Goal: Task Accomplishment & Management: Manage account settings

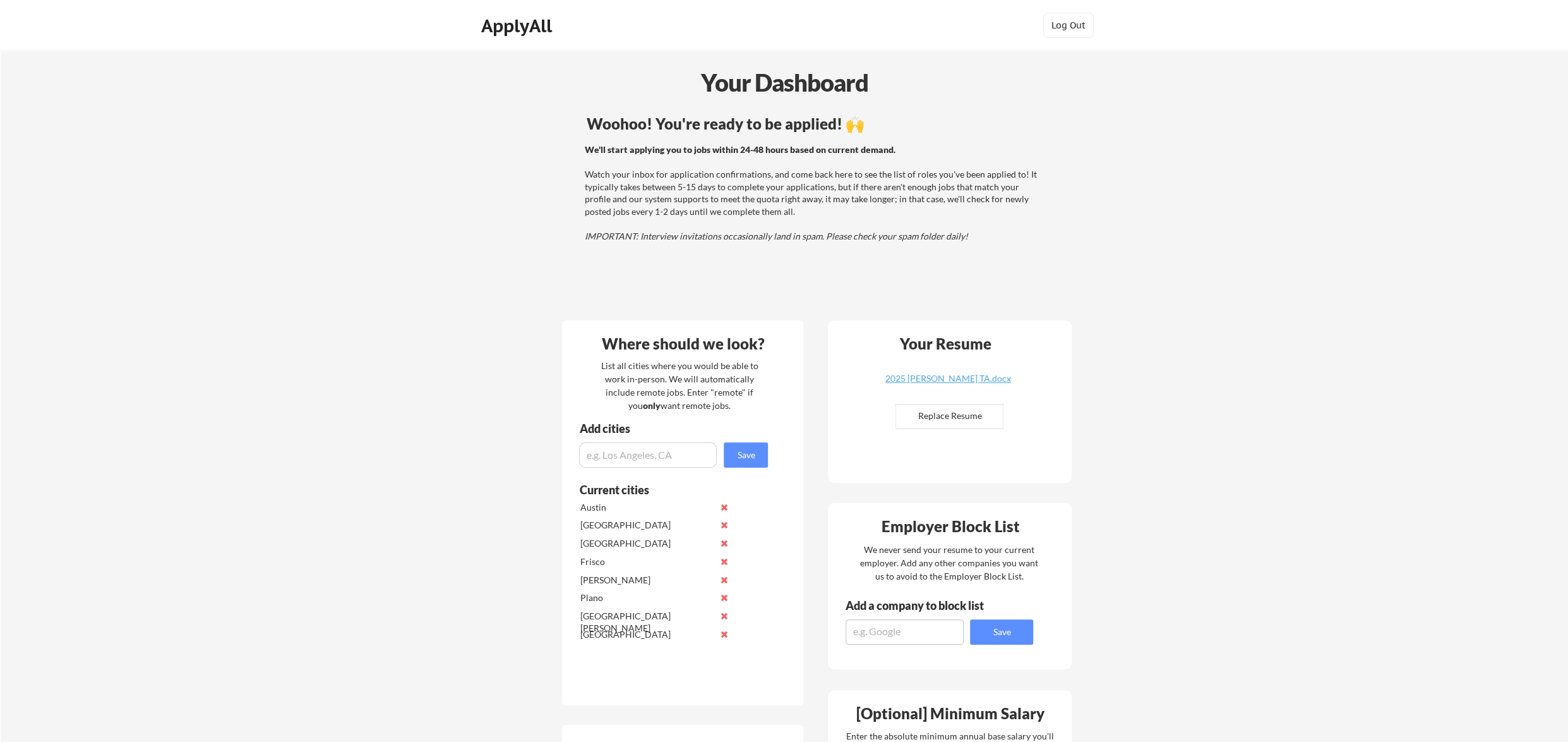
click at [603, 457] on input "input" at bounding box center [647, 455] width 137 height 25
type input "t"
type input "Ft. Worth"
click at [643, 457] on input "input" at bounding box center [647, 455] width 137 height 25
paste input "tallahassee"
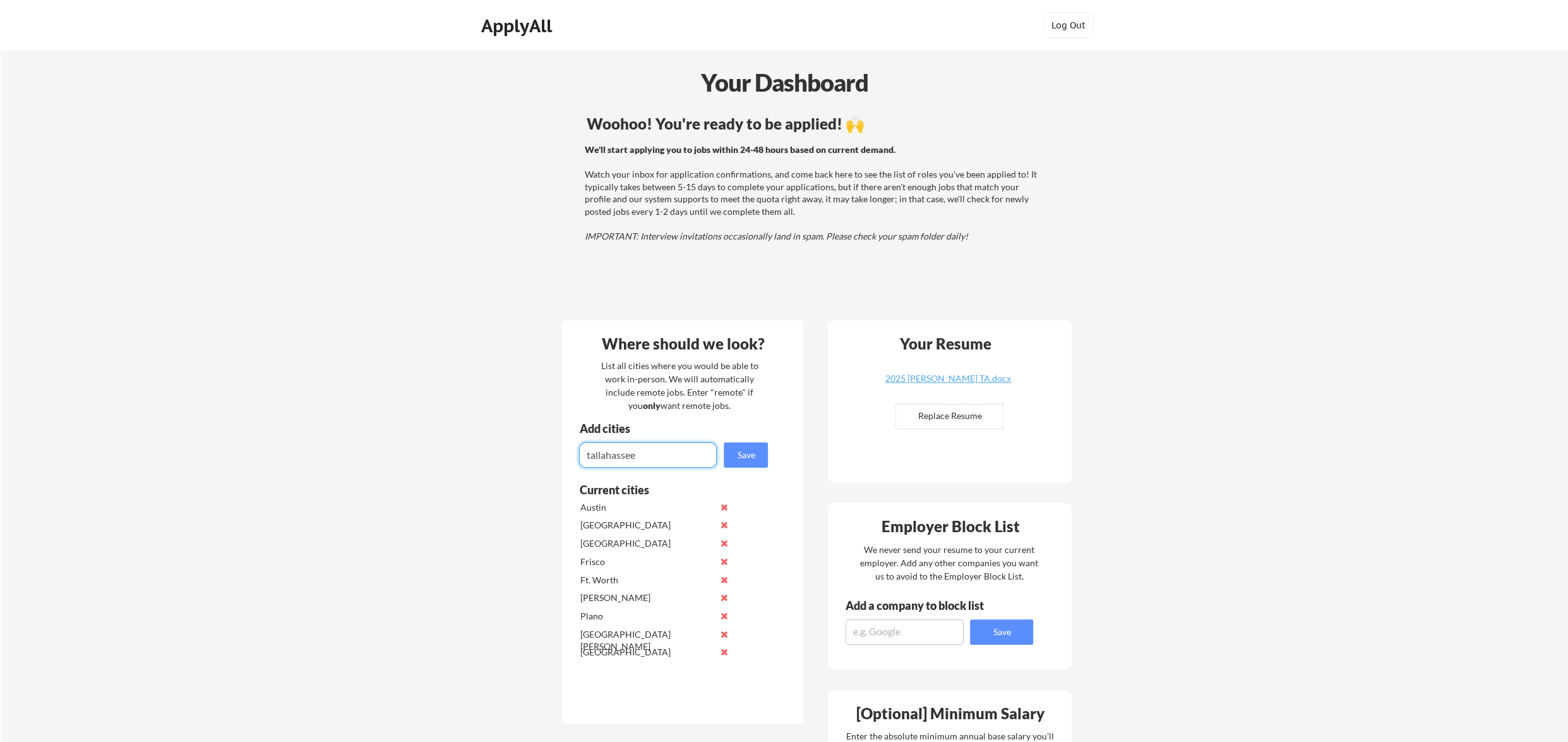
drag, startPoint x: 589, startPoint y: 456, endPoint x: 577, endPoint y: 455, distance: 12.0
click at [577, 455] on div "Add cities Save" at bounding box center [675, 445] width 226 height 45
type input "Tallahassee"
click at [743, 454] on button "Save" at bounding box center [745, 455] width 44 height 25
click at [615, 454] on input "input" at bounding box center [647, 455] width 137 height 25
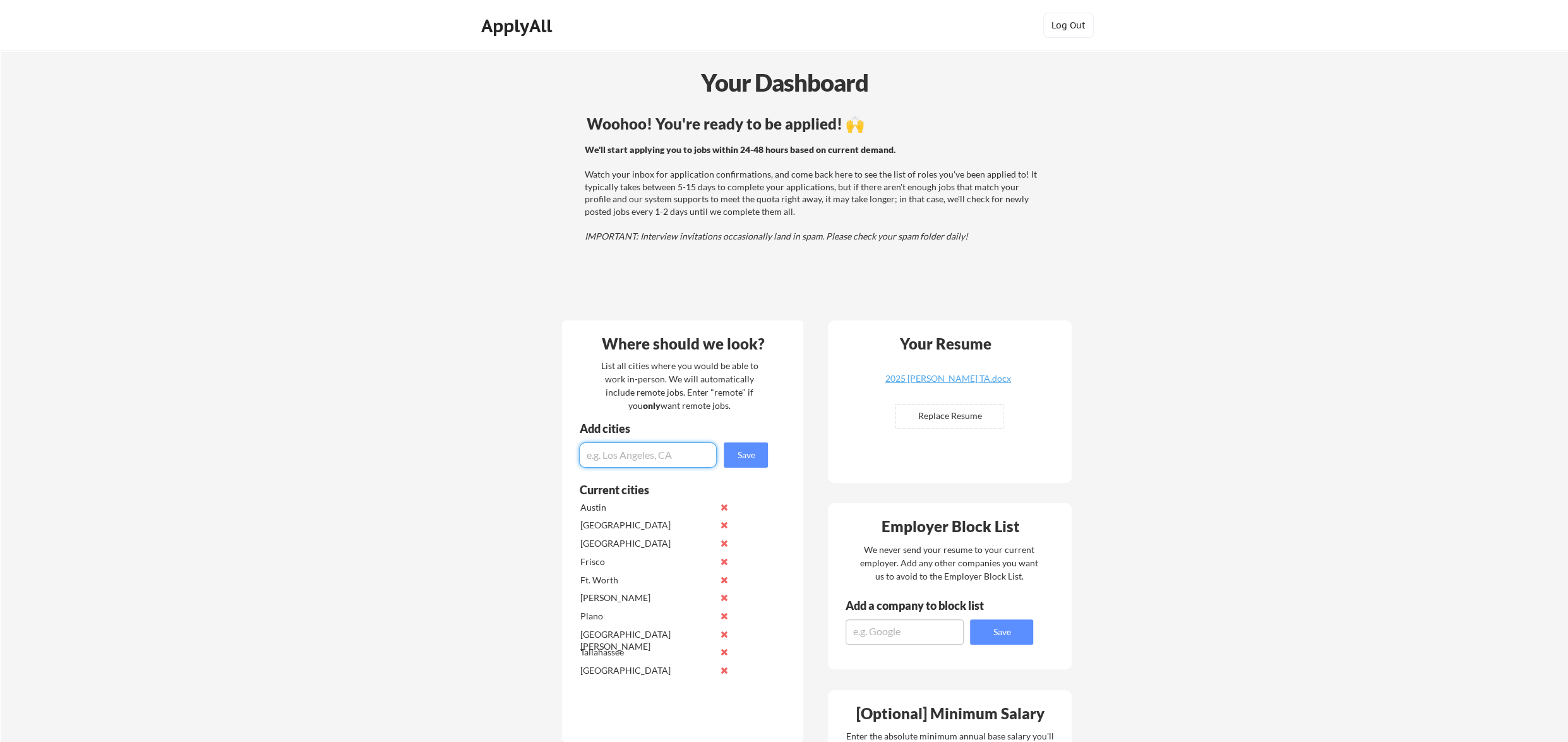
paste input "phoenix"
click at [589, 456] on input "input" at bounding box center [647, 455] width 137 height 25
type input "Phoenix"
click at [751, 457] on button "Save" at bounding box center [745, 455] width 44 height 25
